Goal: Task Accomplishment & Management: Manage account settings

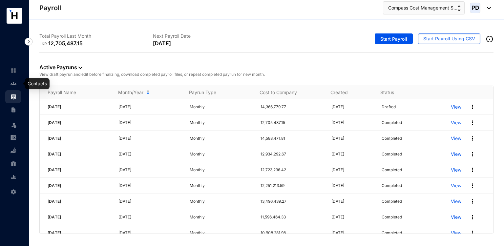
click at [16, 86] on img at bounding box center [13, 84] width 6 height 6
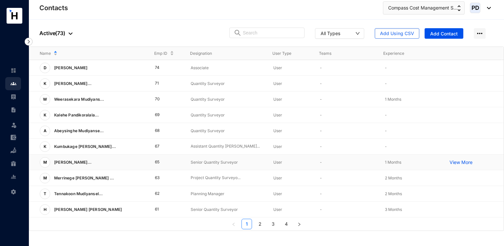
click at [154, 164] on td "65" at bounding box center [162, 162] width 36 height 16
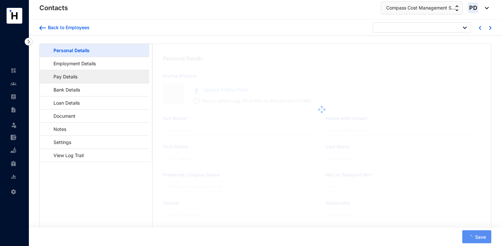
type input "[PERSON_NAME] [PERSON_NAME]"
type input "M.A.S.R.Perera"
type input "Perera"
type input "Supun"
type input "199417402670"
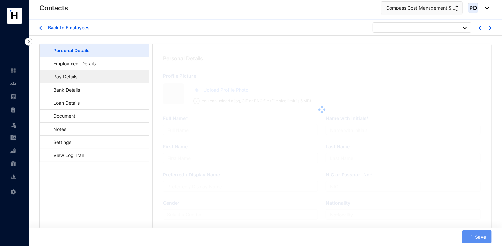
type input "764822286"
type input "[STREET_ADDRESS][PERSON_NAME]."
type input "[DATE]"
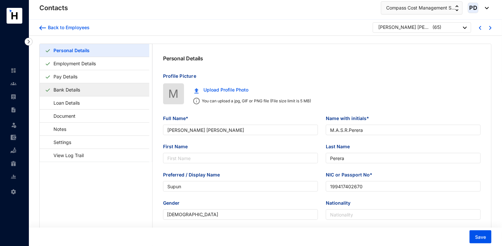
click at [83, 90] on link "Bank Details" at bounding box center [67, 89] width 32 height 13
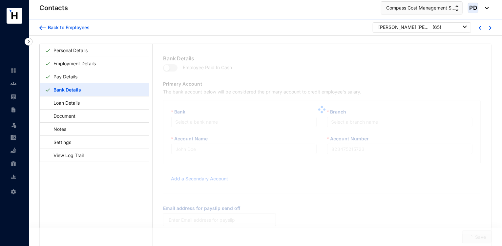
type input "M.A.S.R.Perera"
type input "8017009054"
type input "[EMAIL_ADDRESS][DOMAIN_NAME]"
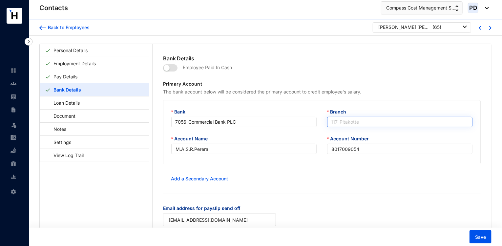
click at [373, 118] on span "117 - Pitakotte" at bounding box center [399, 122] width 137 height 10
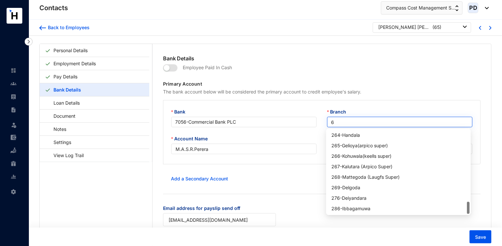
scroll to position [493, 0]
type input "65"
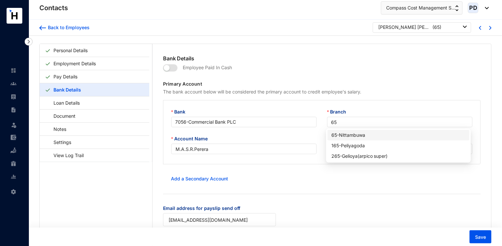
click at [355, 135] on div "65 - Nittambuwa" at bounding box center [398, 135] width 134 height 7
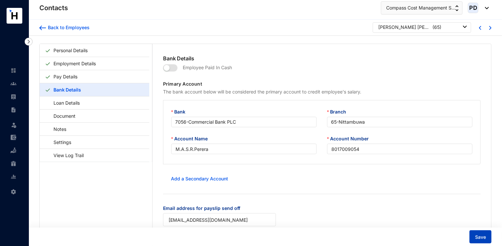
click at [483, 240] on span "Save" at bounding box center [480, 237] width 11 height 7
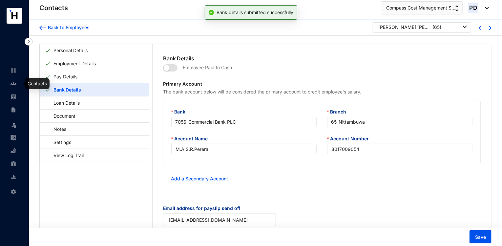
click at [14, 87] on link at bounding box center [18, 83] width 16 height 7
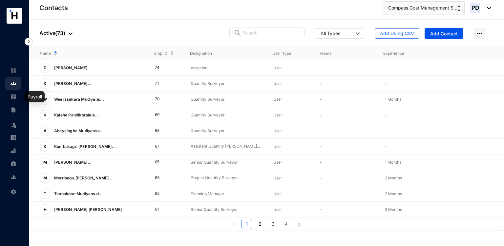
click at [18, 96] on link at bounding box center [18, 96] width 16 height 7
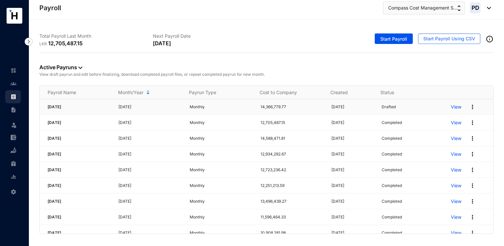
click at [451, 107] on p "View" at bounding box center [456, 107] width 10 height 7
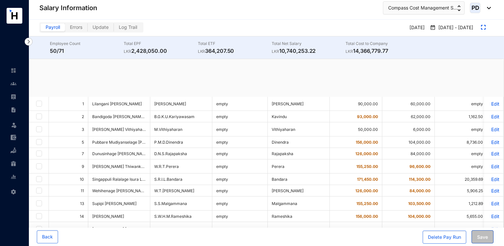
checkbox input "true"
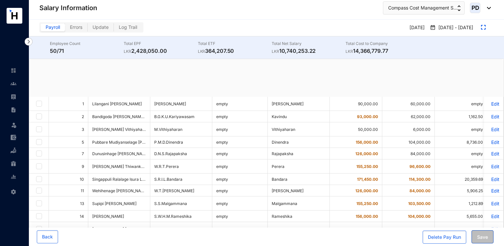
checkbox input "true"
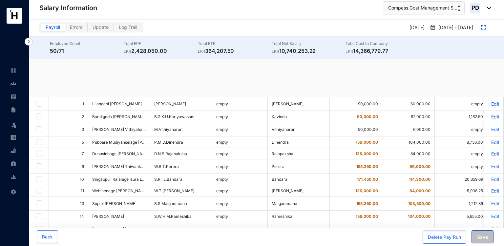
checkbox input "true"
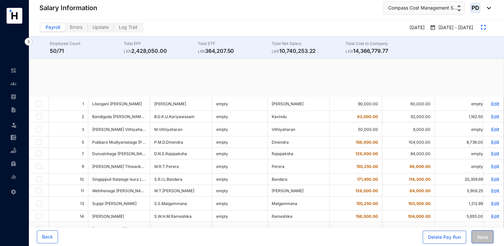
checkbox input "true"
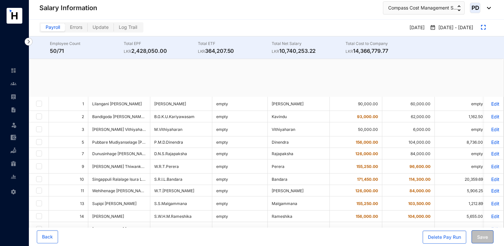
checkbox input "true"
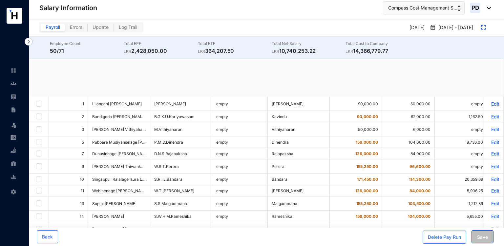
checkbox input "true"
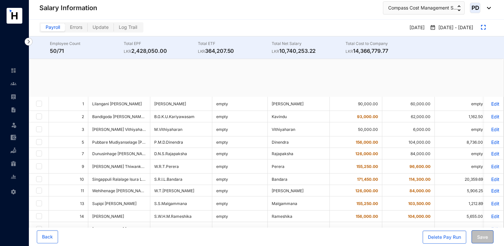
checkbox input "true"
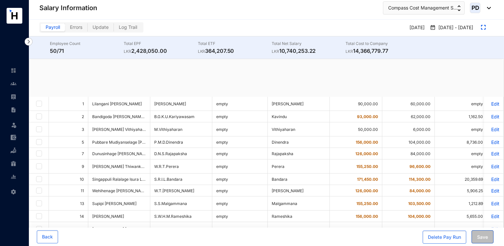
checkbox input "true"
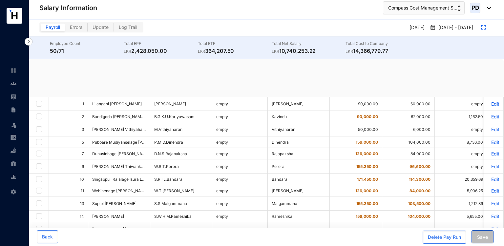
checkbox input "true"
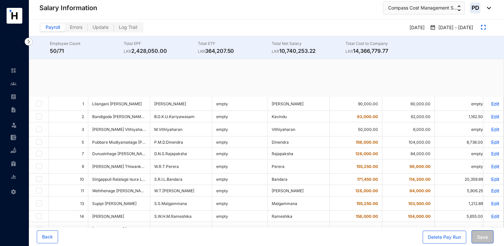
checkbox input "true"
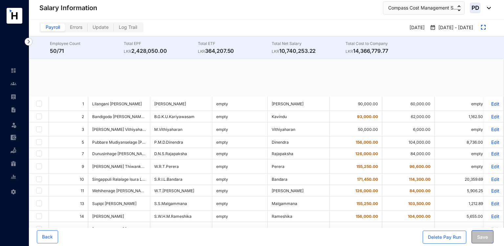
checkbox input "true"
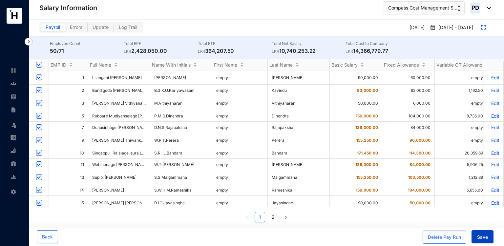
click at [480, 237] on span "Save" at bounding box center [482, 237] width 11 height 7
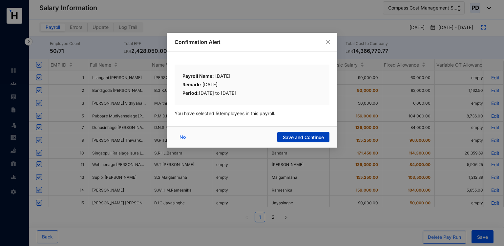
click at [306, 133] on button "Save and Continue" at bounding box center [303, 137] width 52 height 10
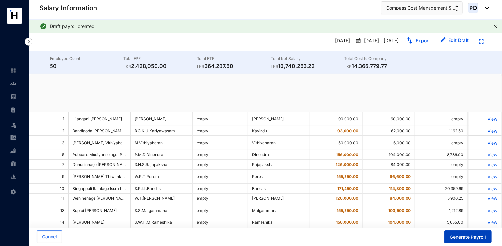
click at [454, 239] on span "Generate Payroll" at bounding box center [468, 237] width 36 height 7
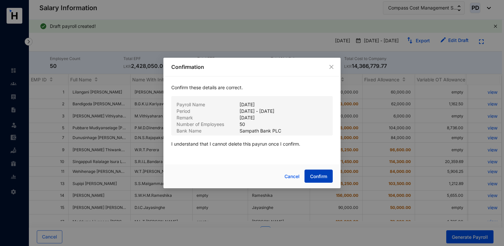
click at [319, 176] on span "Confirm" at bounding box center [318, 176] width 17 height 7
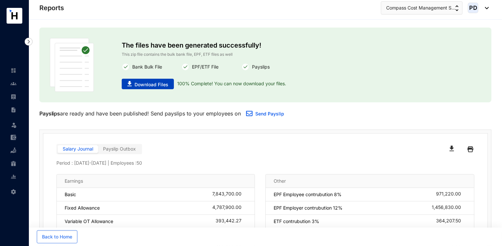
click at [156, 87] on span "Download Files" at bounding box center [151, 84] width 34 height 7
click at [18, 85] on link at bounding box center [18, 83] width 16 height 7
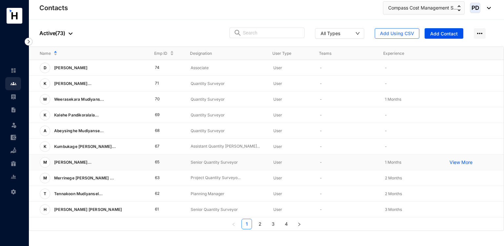
click at [155, 162] on td "65" at bounding box center [162, 162] width 36 height 16
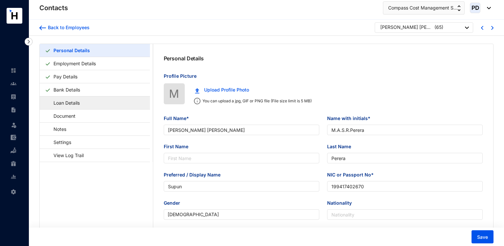
type input "[DATE]"
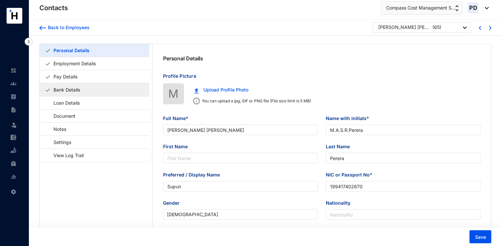
click at [79, 88] on link "Bank Details" at bounding box center [67, 89] width 32 height 13
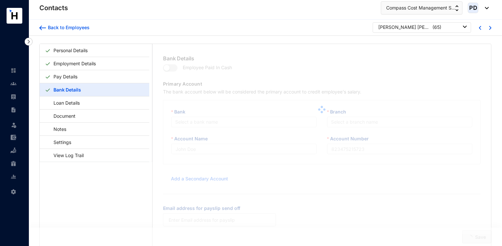
type input "M.A.S.R.Perera"
type input "8017009054"
type input "[EMAIL_ADDRESS][DOMAIN_NAME]"
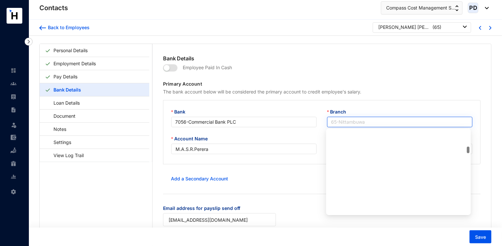
click at [348, 118] on span "65 - Nittambuwa" at bounding box center [399, 122] width 137 height 10
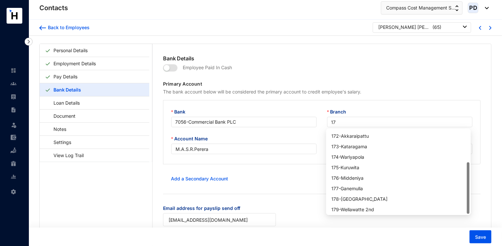
type input "177"
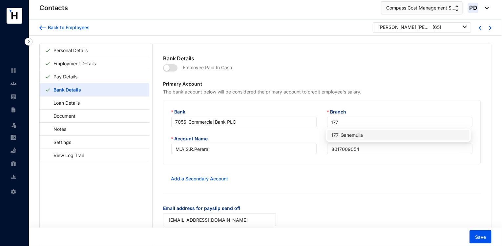
click at [350, 138] on div "177 - Ganemulla" at bounding box center [398, 135] width 134 height 7
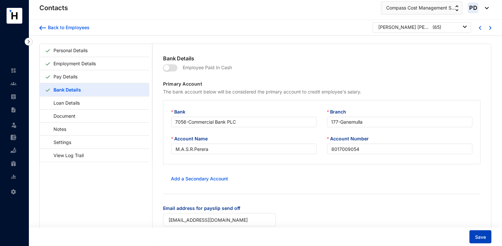
click at [477, 234] on span "Save" at bounding box center [480, 237] width 11 height 7
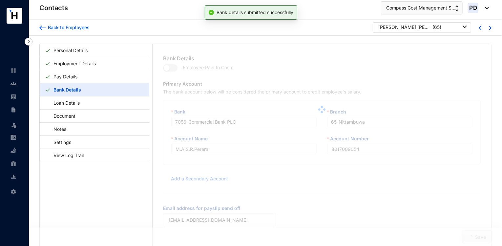
click at [478, 236] on div "Bank Details Employee Paid In Cash Primary Account The bank account below will …" at bounding box center [321, 155] width 338 height 223
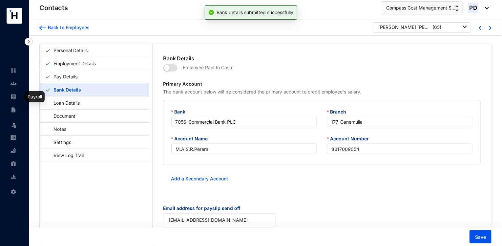
click at [13, 95] on img at bounding box center [13, 97] width 6 height 6
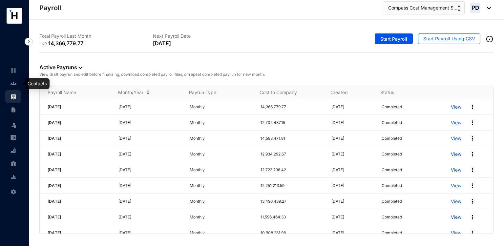
click at [10, 84] on link at bounding box center [18, 83] width 16 height 7
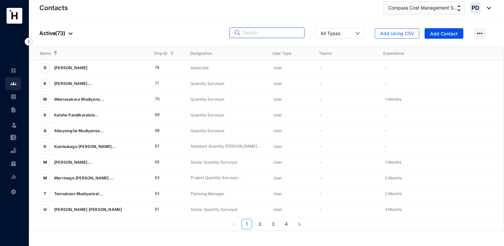
click at [241, 35] on img at bounding box center [238, 33] width 8 height 7
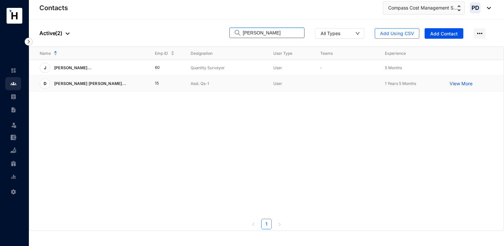
type input "[PERSON_NAME]"
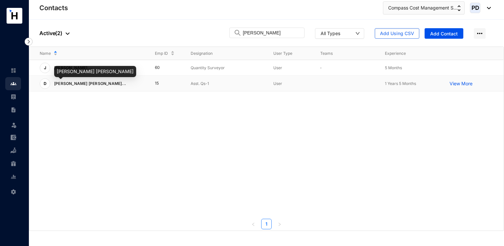
click at [84, 82] on span "[PERSON_NAME] [PERSON_NAME]..." at bounding box center [90, 83] width 72 height 5
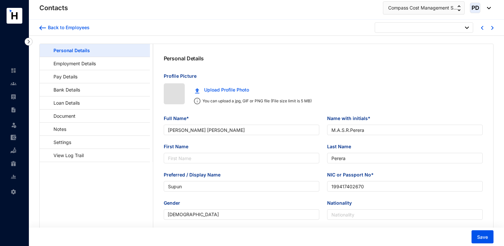
type input "[DATE]"
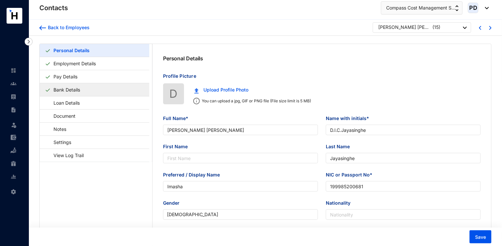
type input "[PERSON_NAME] [PERSON_NAME]"
type input "D.I.C.Jayasinghe"
type input "Jayasinghe"
type input "Imasha"
type input "199985200681"
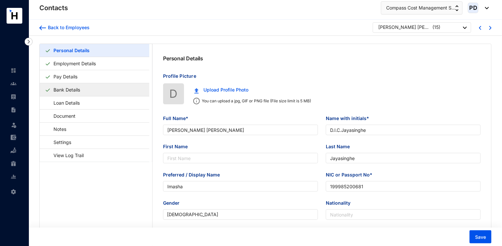
type input "769298815"
type input "[STREET_ADDRESS]"
type input "[DATE]"
click at [69, 91] on link "Bank Details" at bounding box center [67, 89] width 32 height 13
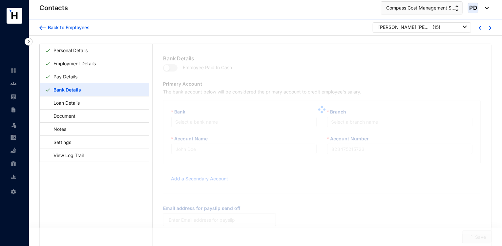
type input "D.I.C.Jayasinghe"
type input "011211543412101"
type input "[EMAIL_ADDRESS][DOMAIN_NAME]"
